Goal: Information Seeking & Learning: Check status

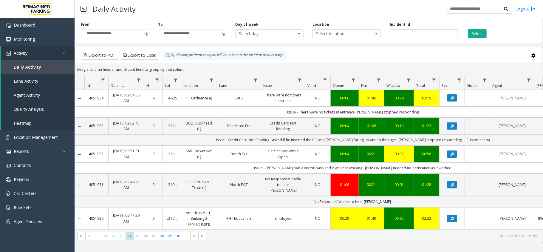
scroll to position [40, 6]
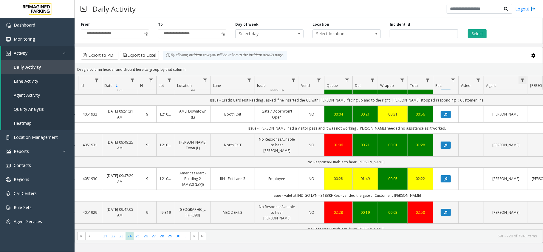
click at [521, 79] on span "Data table" at bounding box center [522, 80] width 5 height 5
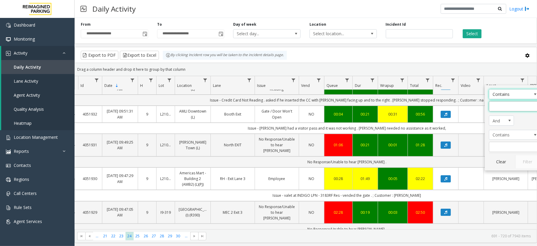
click at [506, 109] on input "Agent Filter" at bounding box center [514, 106] width 51 height 10
type input "*****"
click button "Filter" at bounding box center [527, 161] width 24 height 13
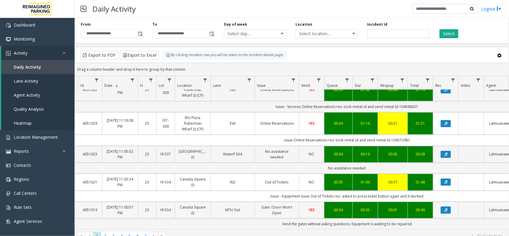
scroll to position [7, 0]
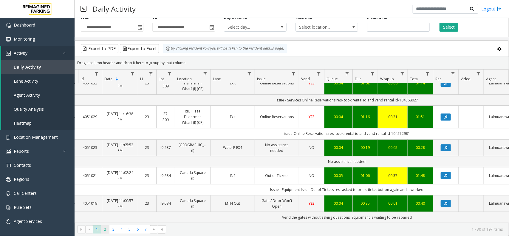
click at [103, 231] on span "2" at bounding box center [105, 229] width 8 height 8
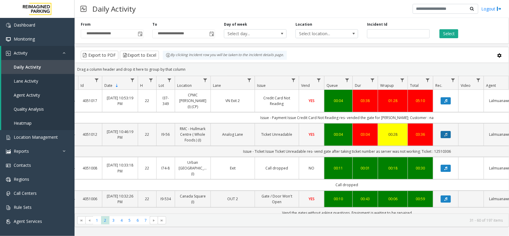
click at [447, 131] on button "Data table" at bounding box center [446, 134] width 10 height 7
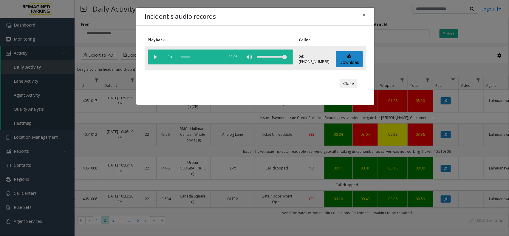
click at [157, 57] on vg-play-pause at bounding box center [155, 56] width 15 height 15
click at [266, 57] on div "volume level" at bounding box center [272, 56] width 30 height 15
click at [348, 84] on button "Close" at bounding box center [348, 84] width 18 height 10
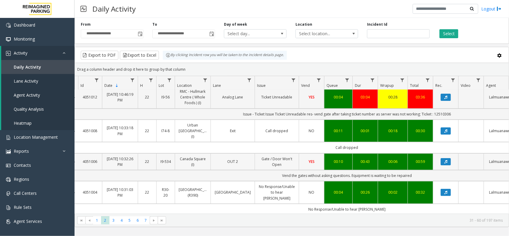
scroll to position [75, 6]
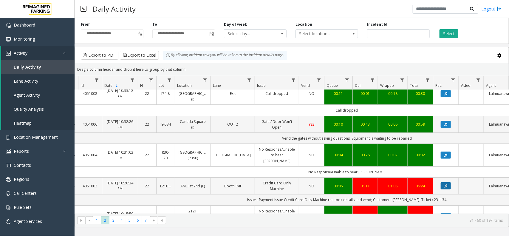
click at [443, 182] on button "Data table" at bounding box center [446, 185] width 10 height 7
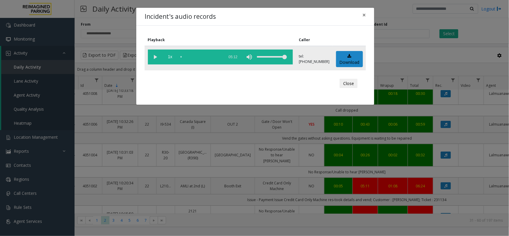
click at [155, 54] on vg-play-pause at bounding box center [155, 56] width 15 height 15
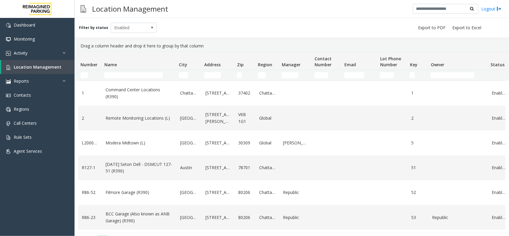
click at [170, 27] on div "Filter by status Enabled" at bounding box center [292, 27] width 434 height 19
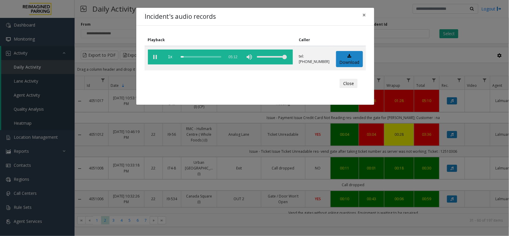
scroll to position [75, 6]
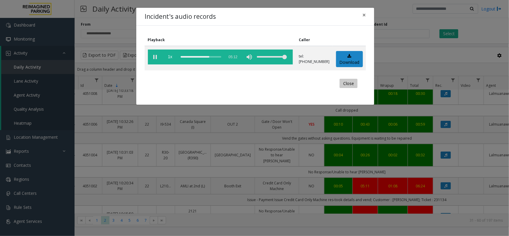
click at [348, 86] on button "Close" at bounding box center [348, 84] width 18 height 10
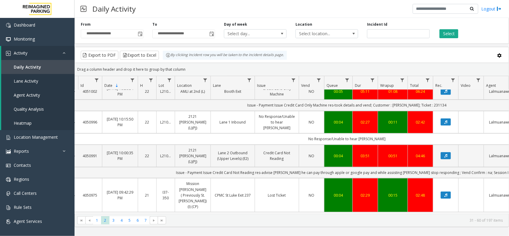
scroll to position [186, 6]
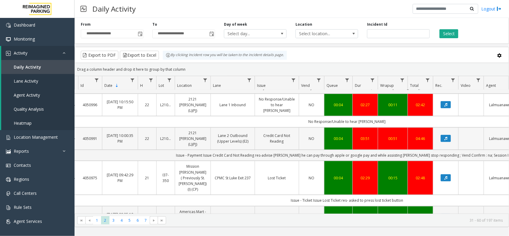
click at [415, 136] on div "04:46" at bounding box center [420, 139] width 18 height 6
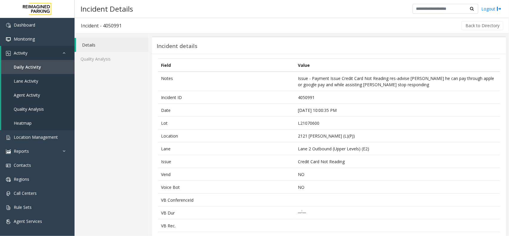
click at [99, 47] on link "Details" at bounding box center [112, 45] width 73 height 14
click at [92, 57] on link "Quality Analysis" at bounding box center [112, 59] width 74 height 14
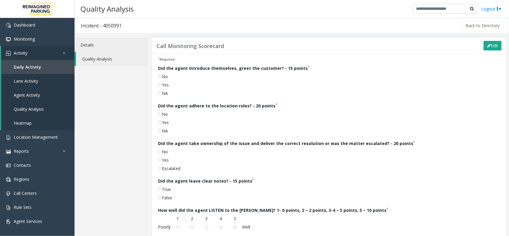
click at [93, 48] on link "Details" at bounding box center [112, 45] width 74 height 14
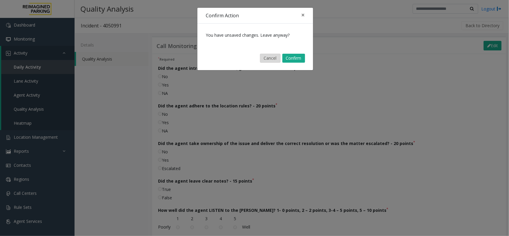
click at [264, 56] on button "Cancel" at bounding box center [270, 58] width 21 height 9
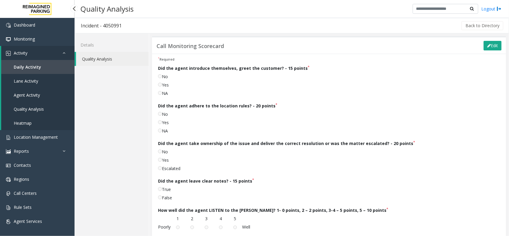
click at [44, 79] on link "Lane Activity" at bounding box center [37, 81] width 73 height 14
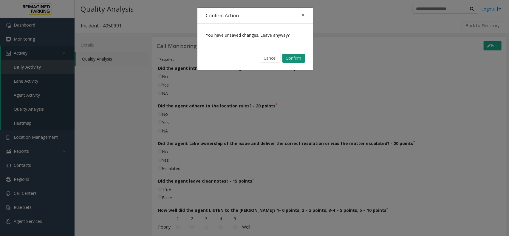
click at [295, 60] on button "Confirm" at bounding box center [293, 58] width 23 height 9
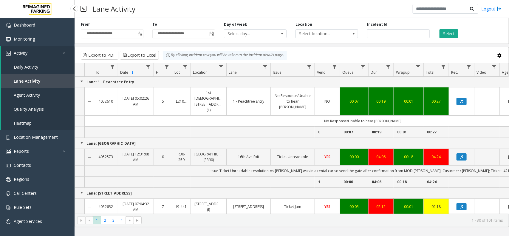
click at [43, 63] on link "Daily Activity" at bounding box center [37, 67] width 73 height 14
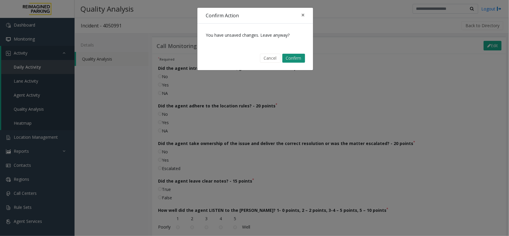
click at [284, 60] on button "Confirm" at bounding box center [293, 58] width 23 height 9
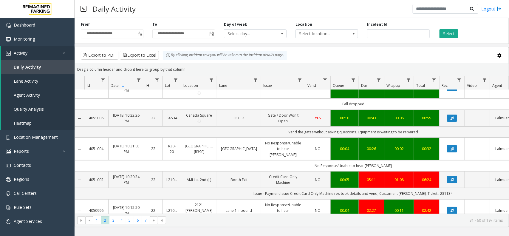
scroll to position [112, 0]
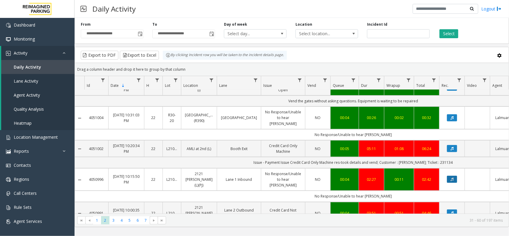
click at [447, 176] on button "Data table" at bounding box center [452, 179] width 10 height 7
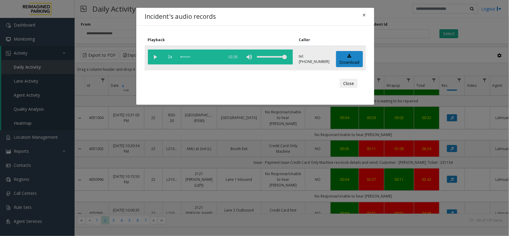
click at [154, 56] on vg-play-pause at bounding box center [155, 56] width 15 height 15
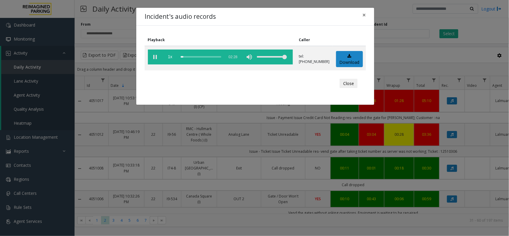
scroll to position [112, 0]
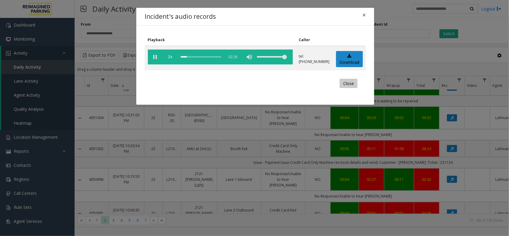
click at [352, 83] on button "Close" at bounding box center [348, 84] width 18 height 10
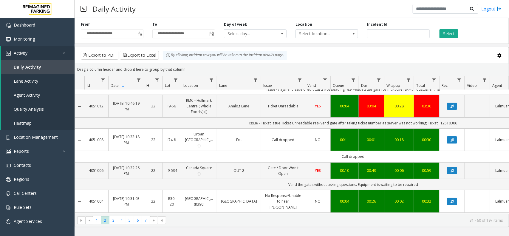
scroll to position [0, 0]
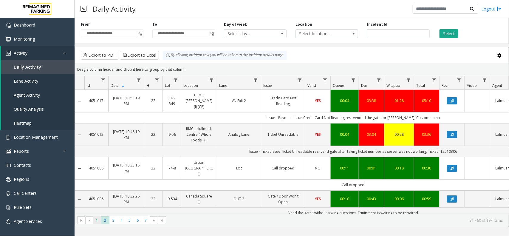
click at [97, 222] on span "1" at bounding box center [97, 220] width 8 height 8
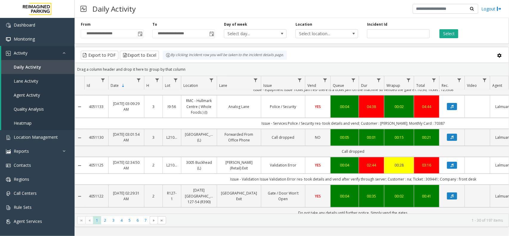
scroll to position [37, 0]
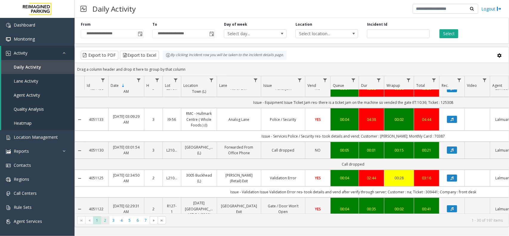
click at [106, 222] on span "2" at bounding box center [105, 220] width 8 height 8
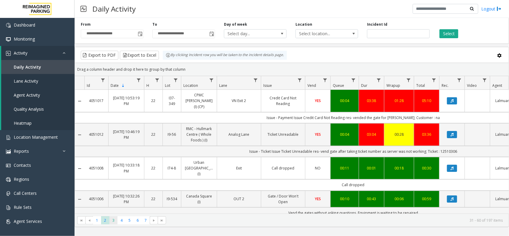
click at [113, 220] on span "3" at bounding box center [113, 220] width 8 height 8
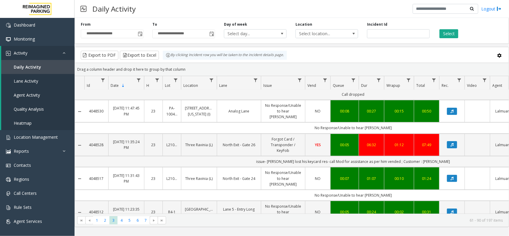
scroll to position [75, 0]
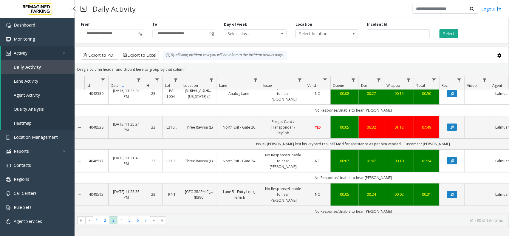
click at [48, 123] on link "Heatmap" at bounding box center [37, 123] width 73 height 14
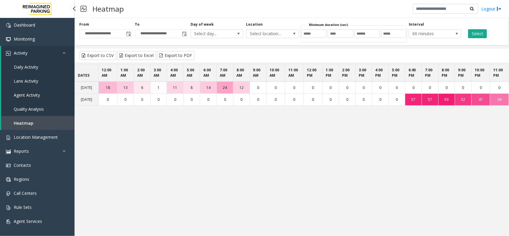
click at [41, 63] on link "Daily Activity" at bounding box center [37, 67] width 73 height 14
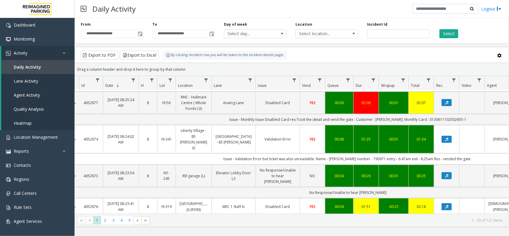
scroll to position [252, 5]
